Goal: Task Accomplishment & Management: Use online tool/utility

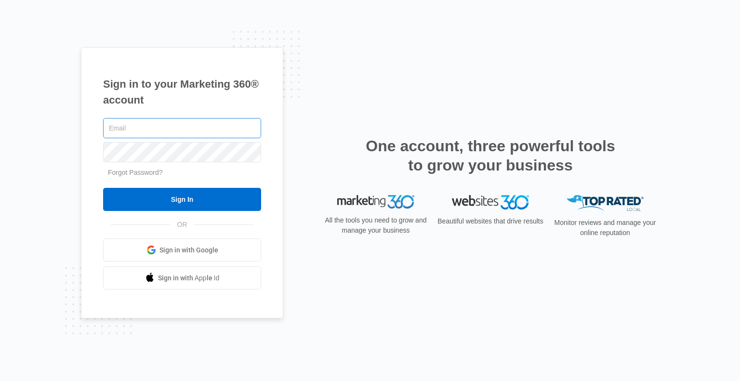
click at [177, 125] on input "text" at bounding box center [182, 128] width 158 height 20
type input "[EMAIL_ADDRESS][DOMAIN_NAME]"
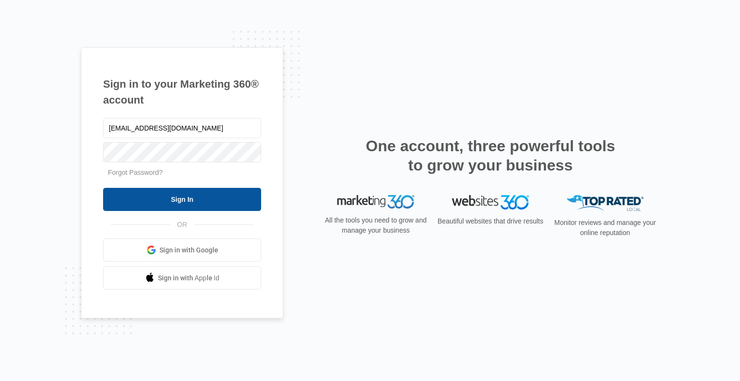
click at [206, 204] on input "Sign In" at bounding box center [182, 199] width 158 height 23
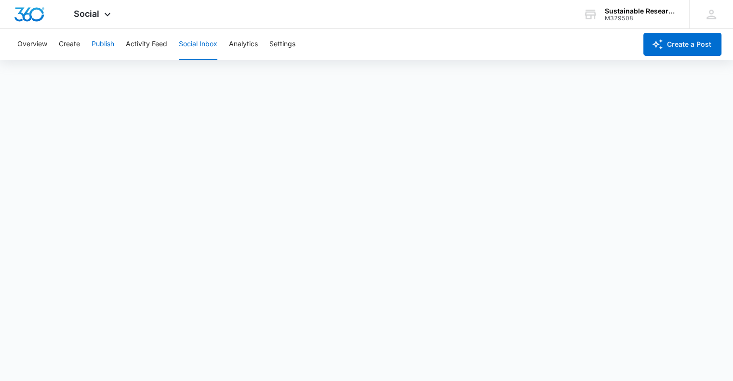
click at [98, 45] on button "Publish" at bounding box center [103, 44] width 23 height 31
click at [32, 42] on button "Overview" at bounding box center [32, 44] width 30 height 31
